Goal: Navigation & Orientation: Find specific page/section

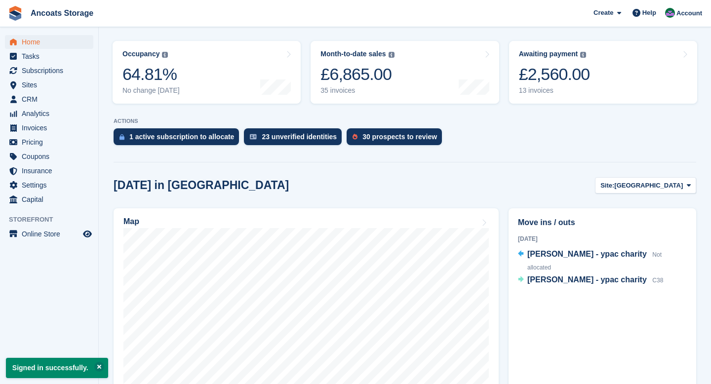
scroll to position [59, 0]
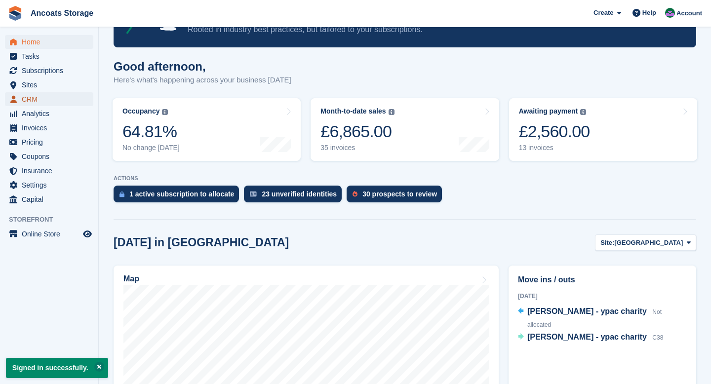
click at [41, 101] on span "CRM" at bounding box center [51, 99] width 59 height 14
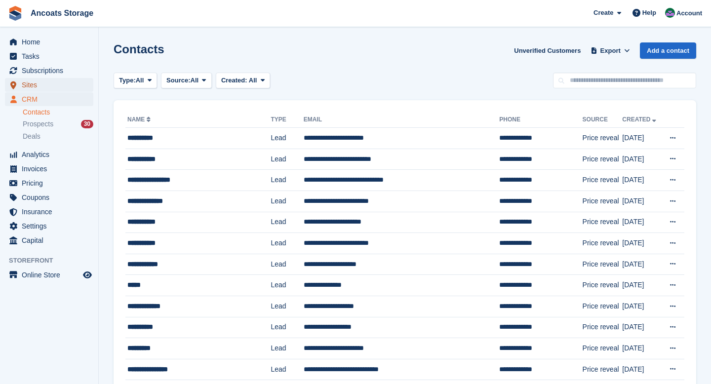
click at [36, 88] on span "Sites" at bounding box center [51, 85] width 59 height 14
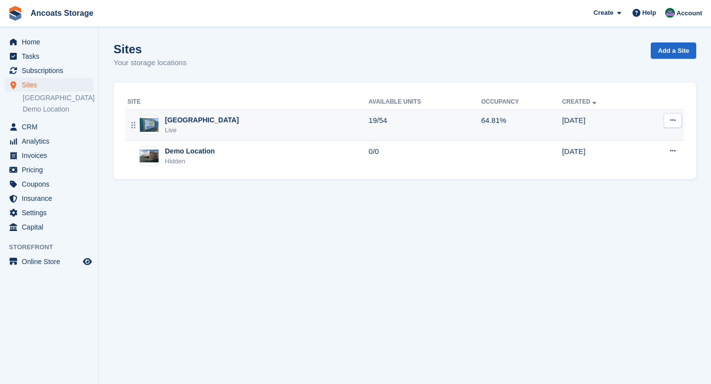
click at [210, 128] on div "Manchester Live" at bounding box center [247, 125] width 241 height 20
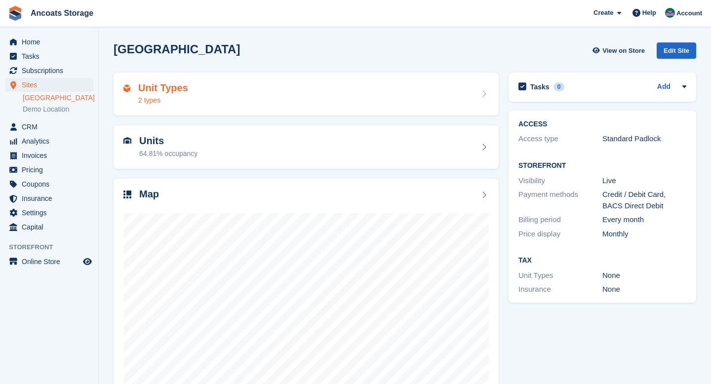
click at [206, 101] on div "Unit Types 2 types" at bounding box center [305, 94] width 365 height 24
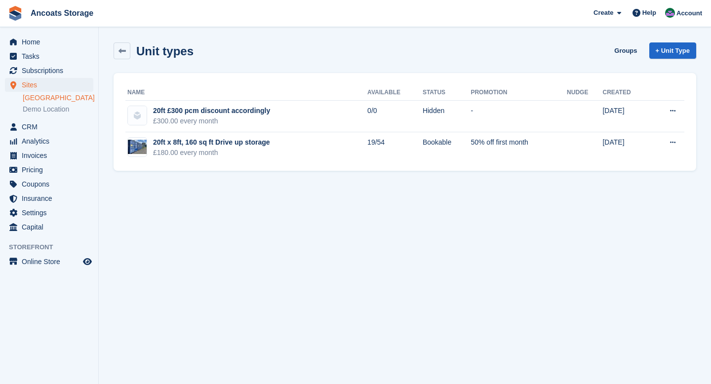
click at [245, 64] on div "Unit types Groups + Unit Type" at bounding box center [405, 53] width 592 height 31
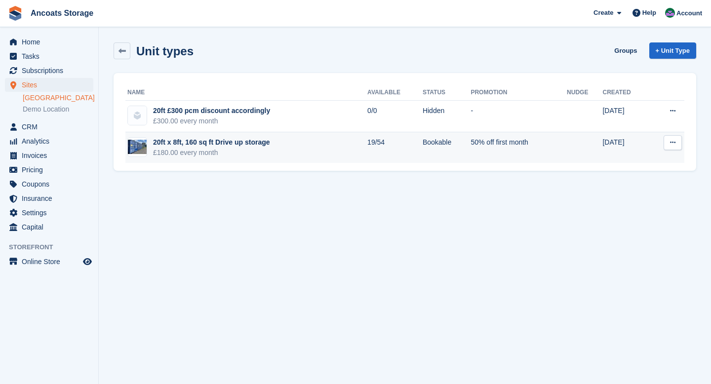
click at [208, 156] on div "£180.00 every month" at bounding box center [211, 153] width 117 height 10
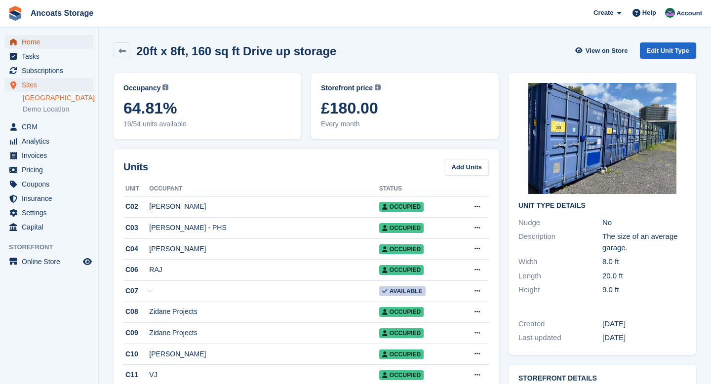
click at [40, 37] on span "Home" at bounding box center [51, 42] width 59 height 14
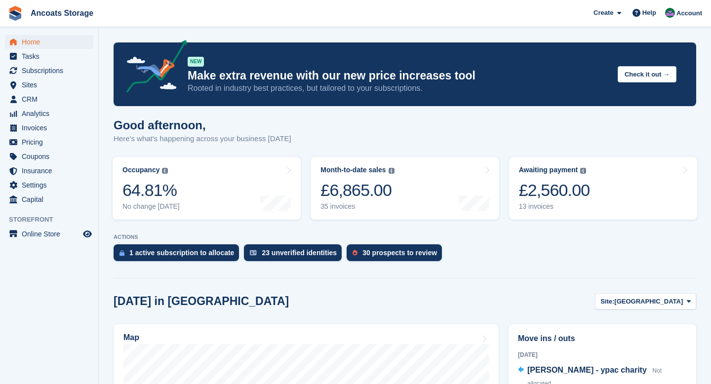
click at [396, 131] on div "Good afternoon, Here's what's happening across your business [DATE]" at bounding box center [405, 137] width 583 height 38
click at [695, 13] on span "Account" at bounding box center [689, 13] width 26 height 10
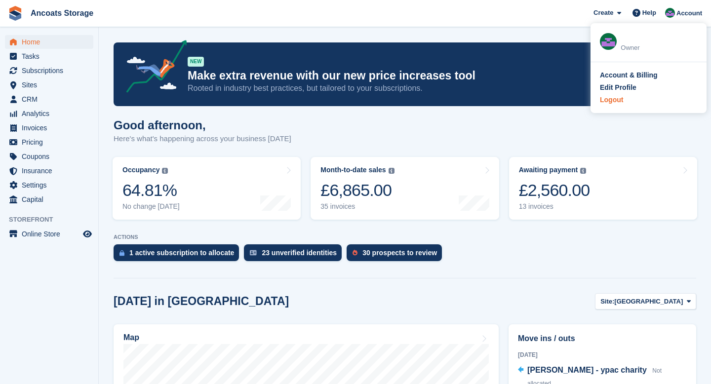
click at [618, 100] on div "Logout" at bounding box center [611, 100] width 23 height 10
